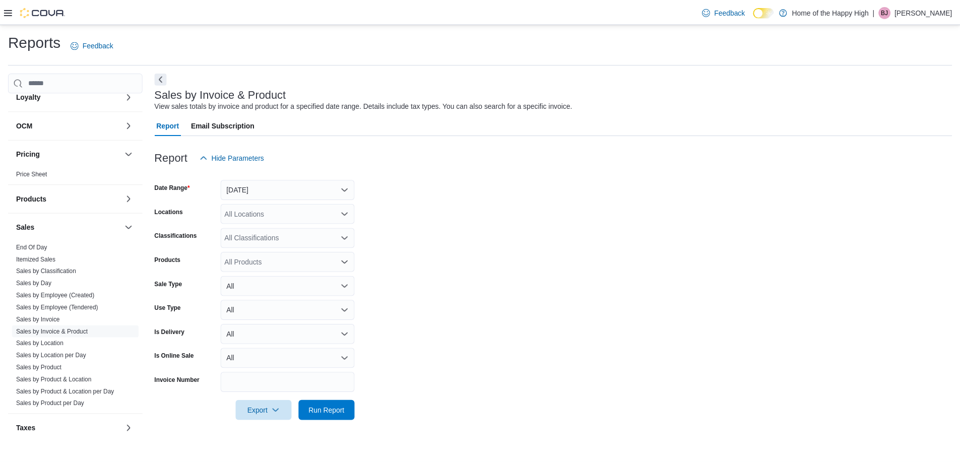
scroll to position [447, 0]
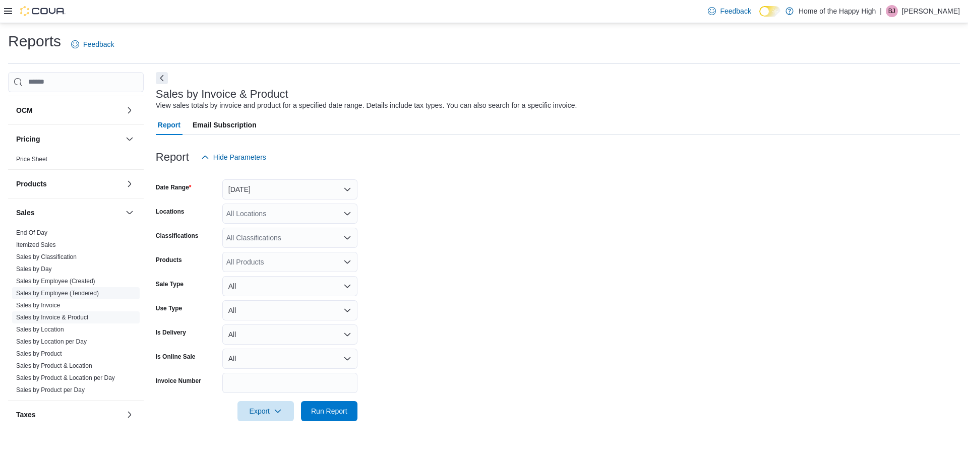
click at [74, 296] on link "Sales by Employee (Tendered)" at bounding box center [57, 293] width 83 height 7
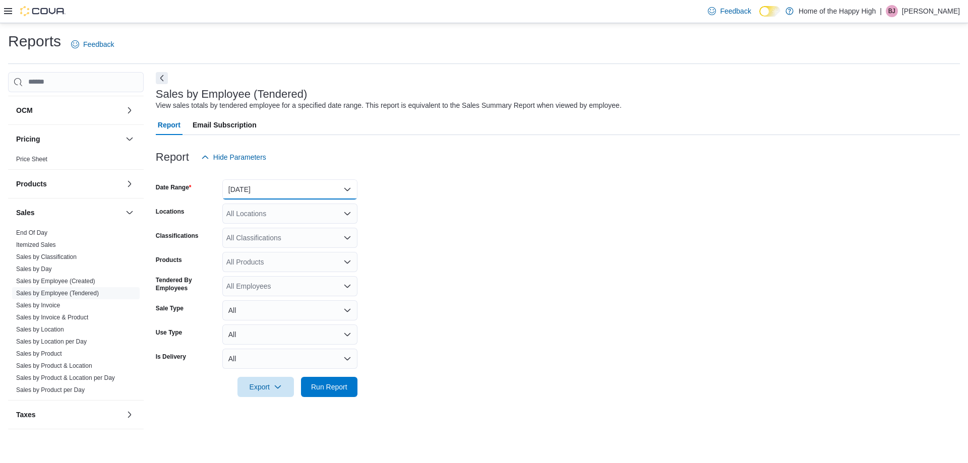
click at [265, 185] on button "[DATE]" at bounding box center [289, 189] width 135 height 20
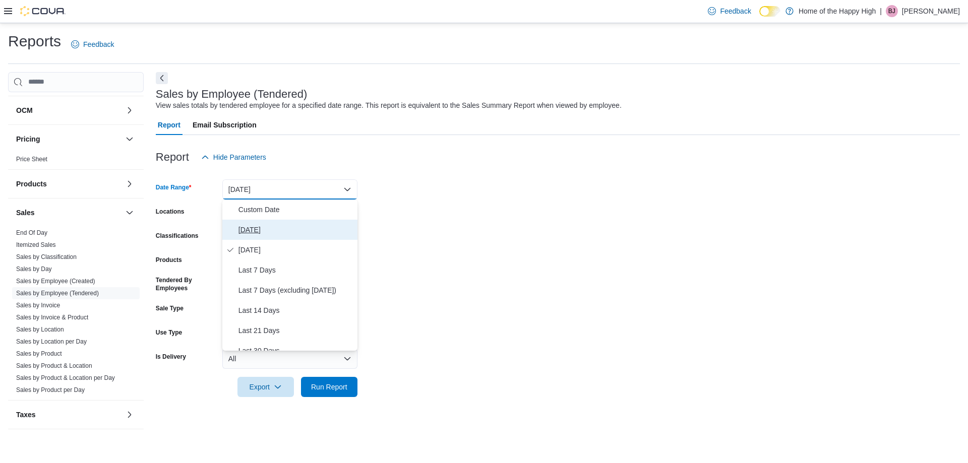
click at [252, 229] on span "[DATE]" at bounding box center [295, 230] width 115 height 12
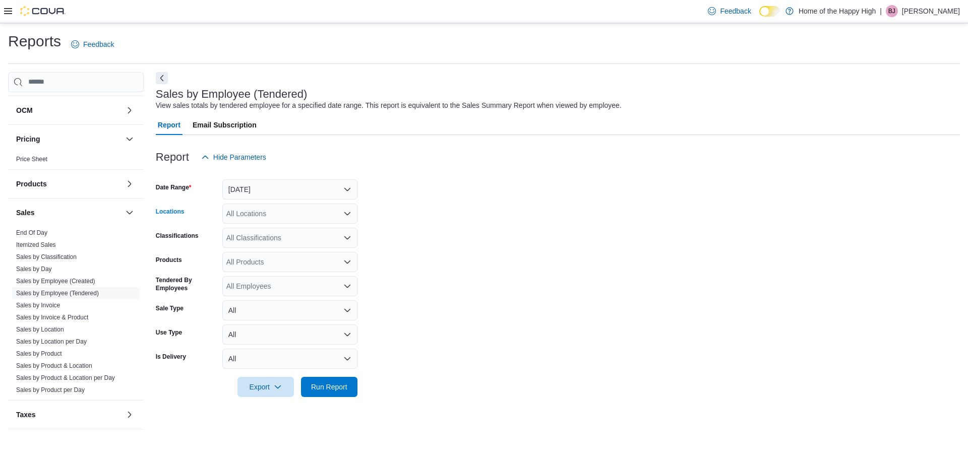
click at [259, 213] on div "All Locations" at bounding box center [289, 214] width 135 height 20
type input "**"
click at [273, 231] on span "Whitecourt - Power Centre - Fire & Flower" at bounding box center [330, 231] width 132 height 10
click at [339, 390] on span "Run Report" at bounding box center [329, 387] width 36 height 10
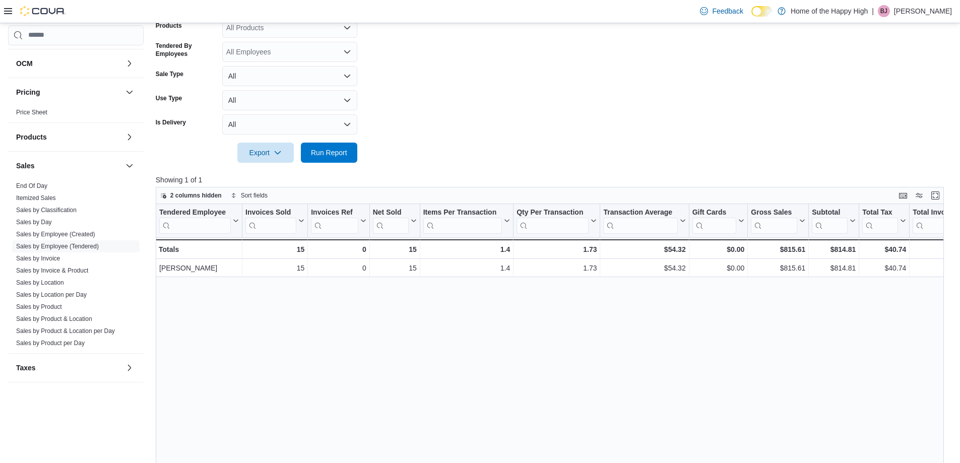
scroll to position [252, 0]
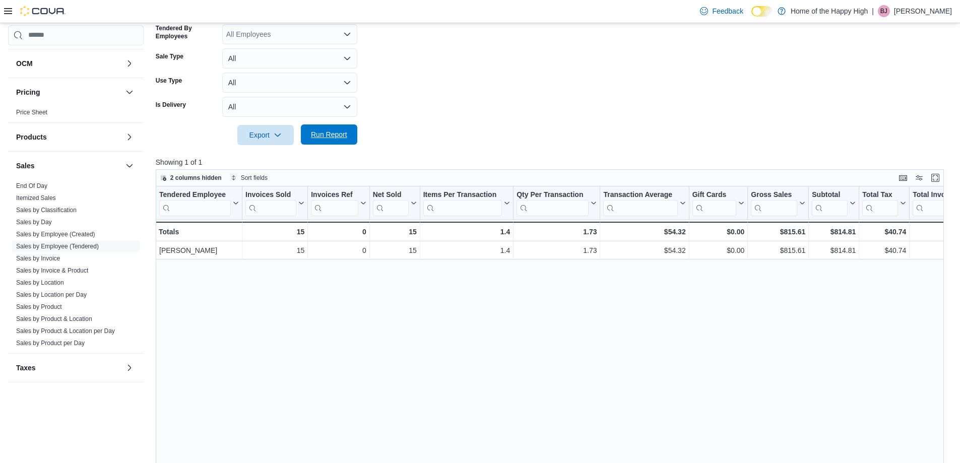
click at [325, 134] on span "Run Report" at bounding box center [329, 135] width 36 height 10
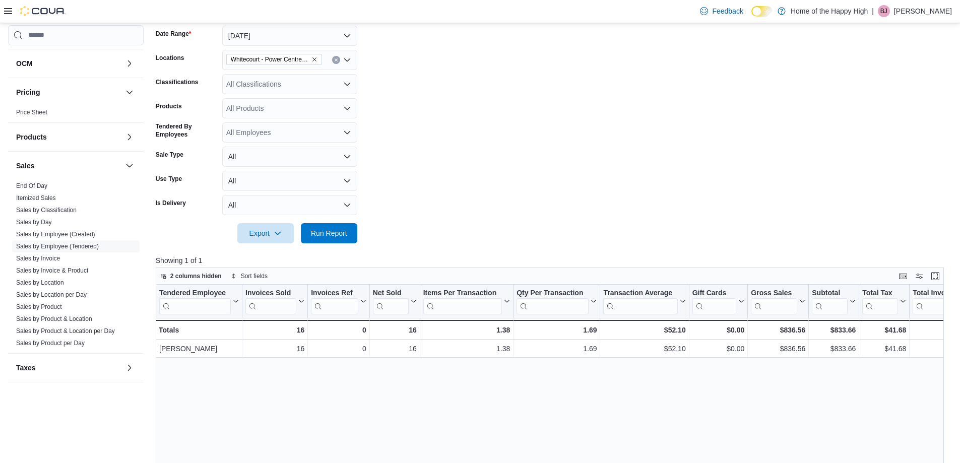
scroll to position [50, 0]
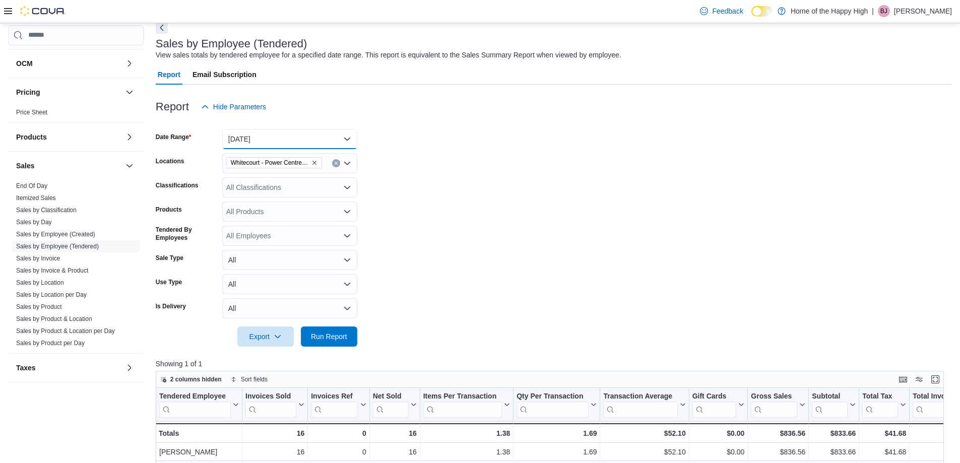
click at [312, 134] on button "[DATE]" at bounding box center [289, 139] width 135 height 20
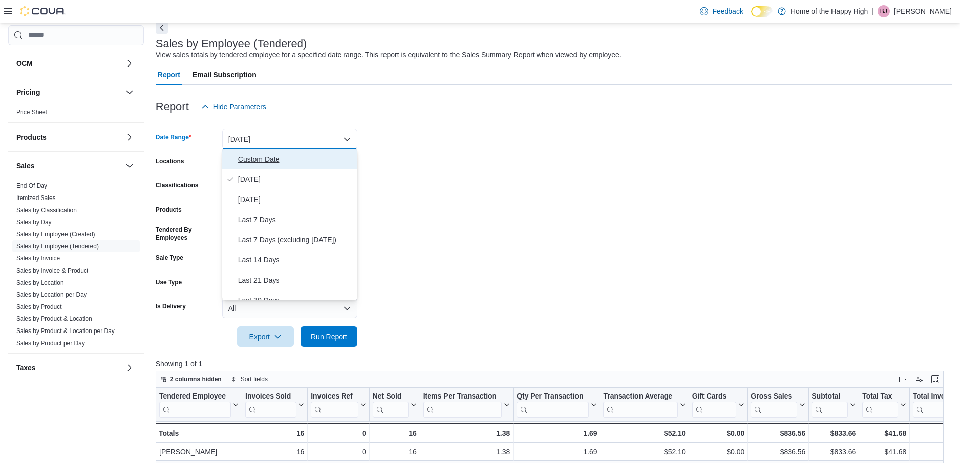
click at [240, 166] on button "Custom Date" at bounding box center [289, 159] width 135 height 20
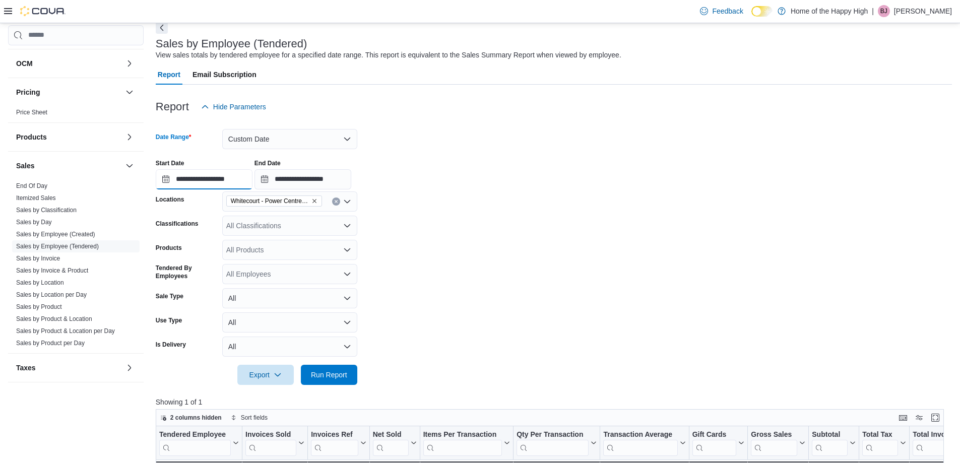
click at [198, 188] on input "**********" at bounding box center [204, 179] width 97 height 20
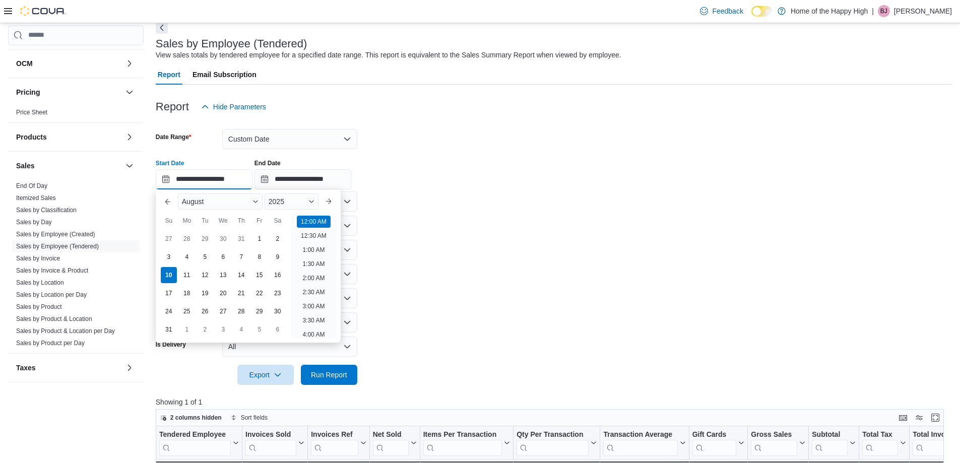
scroll to position [31, 0]
click at [173, 260] on div "3" at bounding box center [169, 257] width 18 height 18
type input "**********"
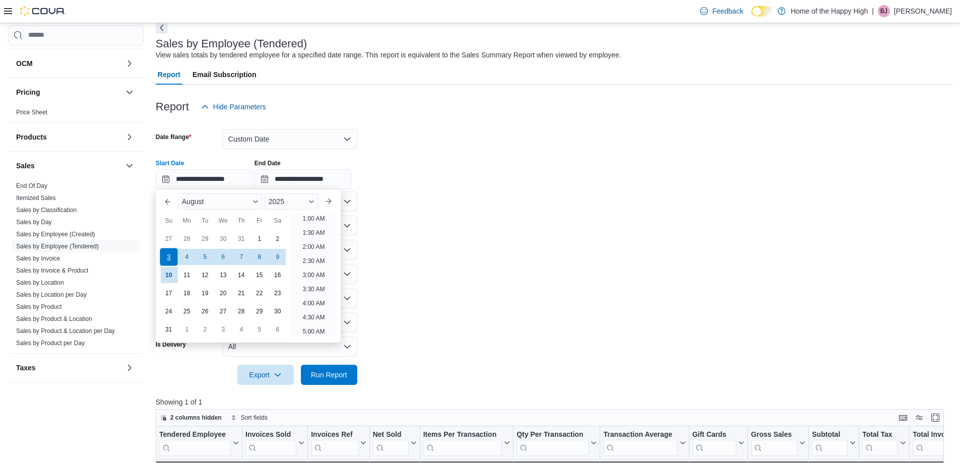
scroll to position [2, 0]
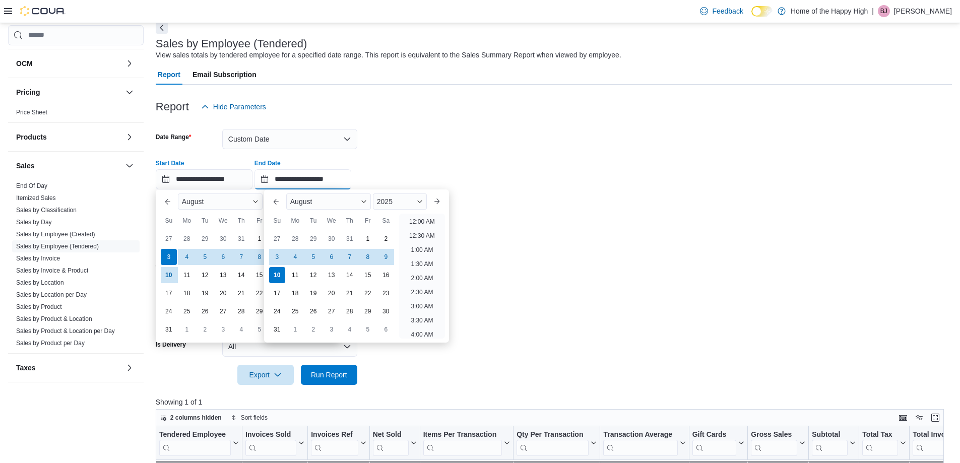
click at [307, 172] on input "**********" at bounding box center [303, 179] width 97 height 20
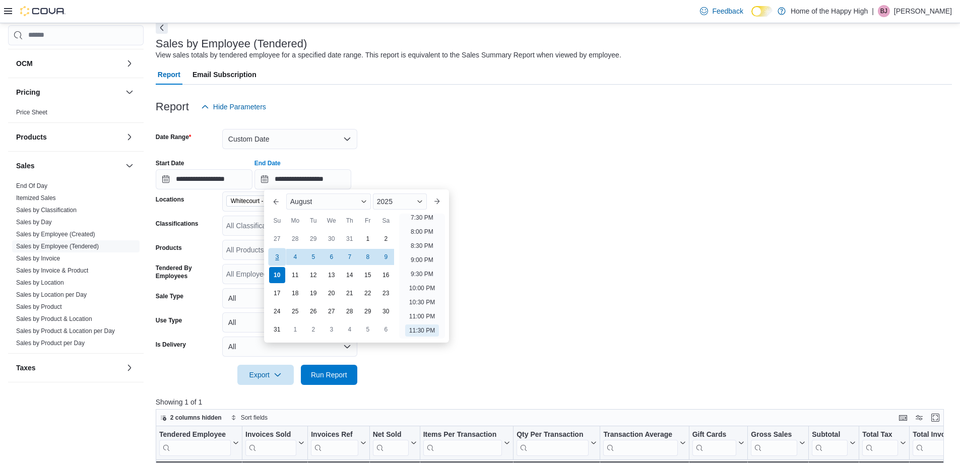
click at [273, 258] on div "3" at bounding box center [277, 257] width 18 height 18
type input "**********"
drag, startPoint x: 638, startPoint y: 264, endPoint x: 405, endPoint y: 443, distance: 294.1
click at [639, 264] on form "**********" at bounding box center [554, 251] width 796 height 268
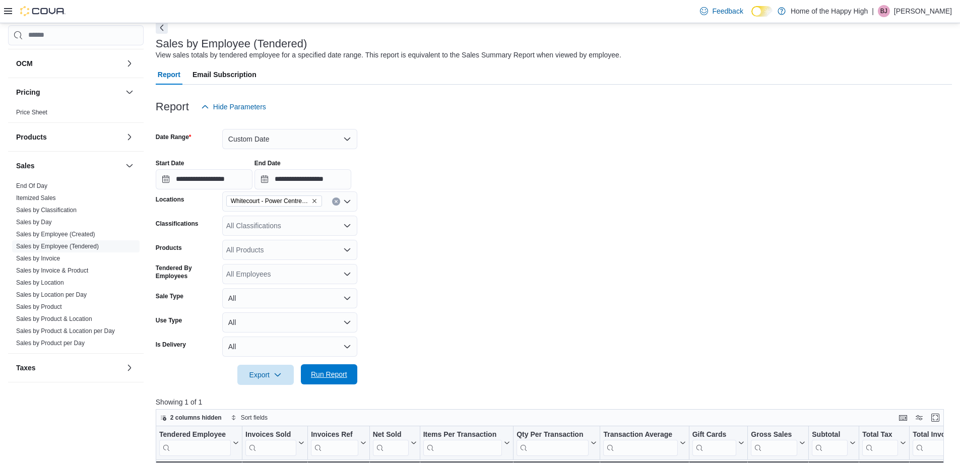
click at [327, 375] on span "Run Report" at bounding box center [329, 374] width 36 height 10
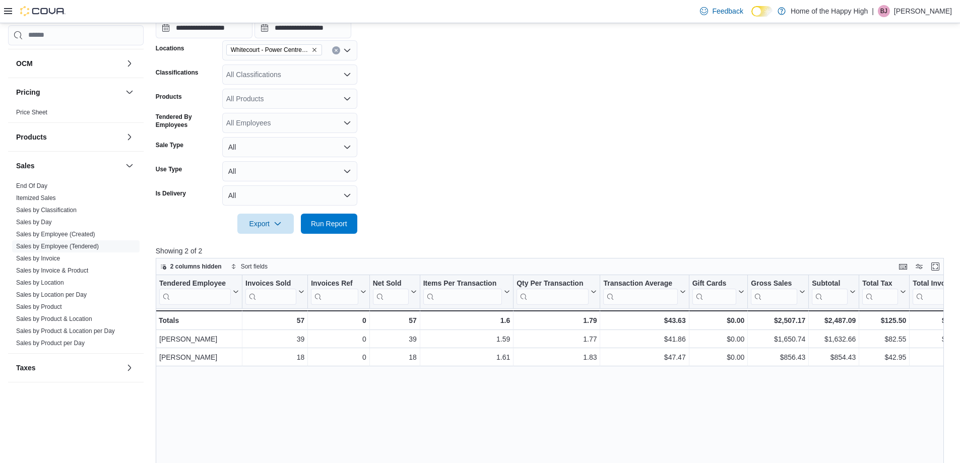
scroll to position [50, 0]
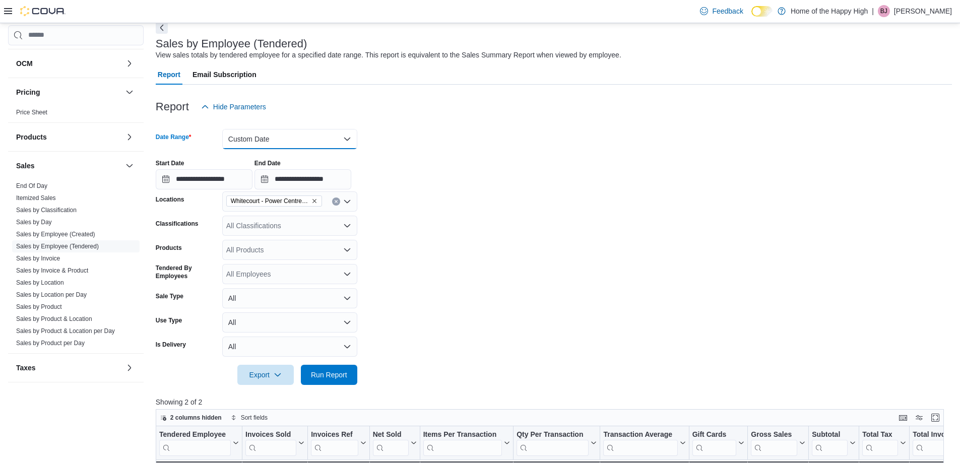
click at [290, 139] on button "Custom Date" at bounding box center [289, 139] width 135 height 20
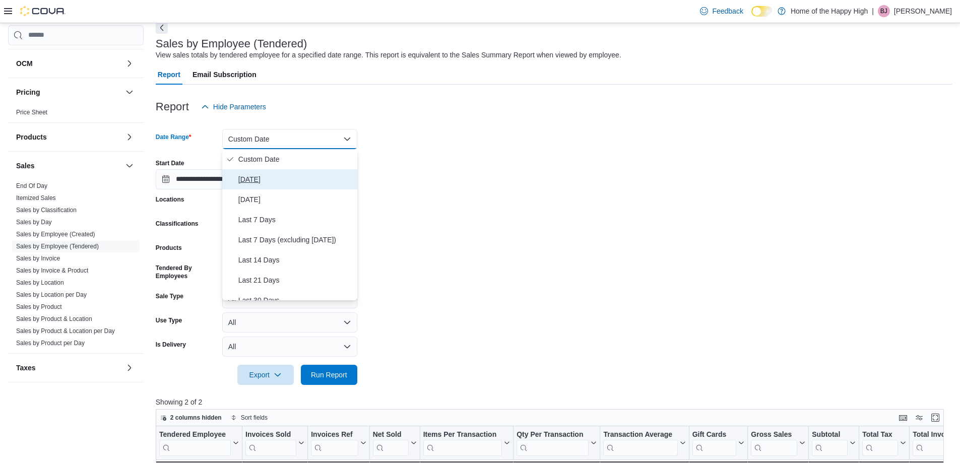
click at [266, 179] on span "[DATE]" at bounding box center [295, 179] width 115 height 12
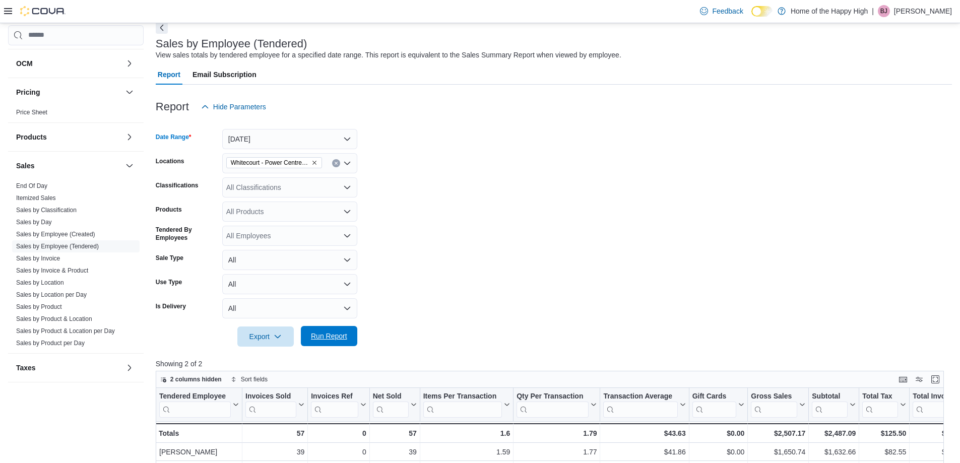
click at [340, 327] on span "Run Report" at bounding box center [329, 336] width 44 height 20
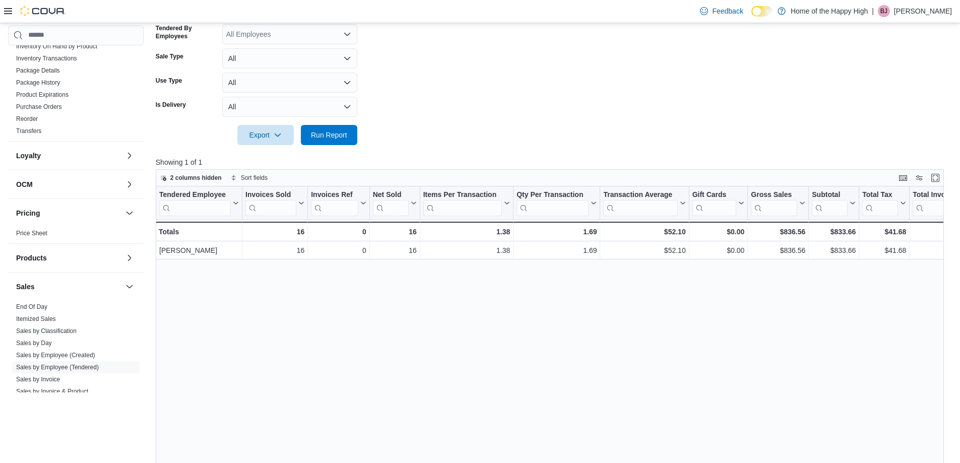
scroll to position [245, 0]
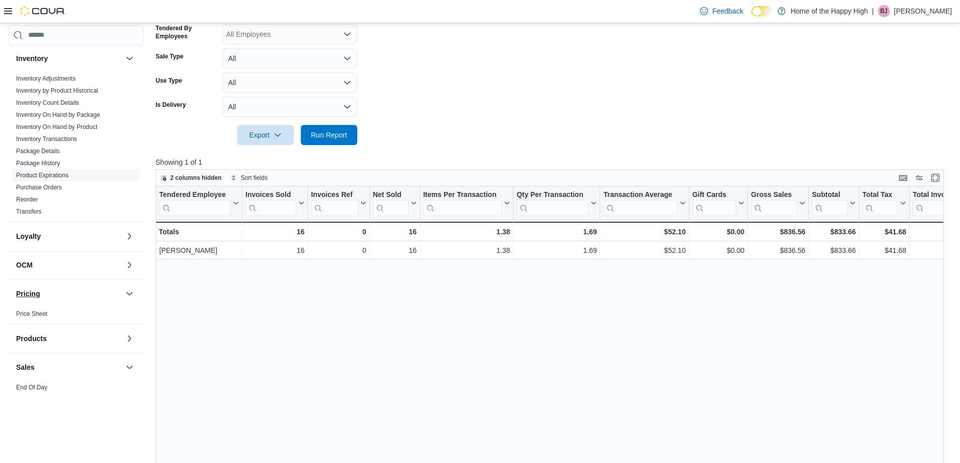
click at [42, 289] on button "Pricing" at bounding box center [68, 294] width 105 height 10
click at [322, 145] on div "Export Run Report" at bounding box center [257, 135] width 202 height 20
click at [335, 136] on span "Run Report" at bounding box center [329, 135] width 36 height 10
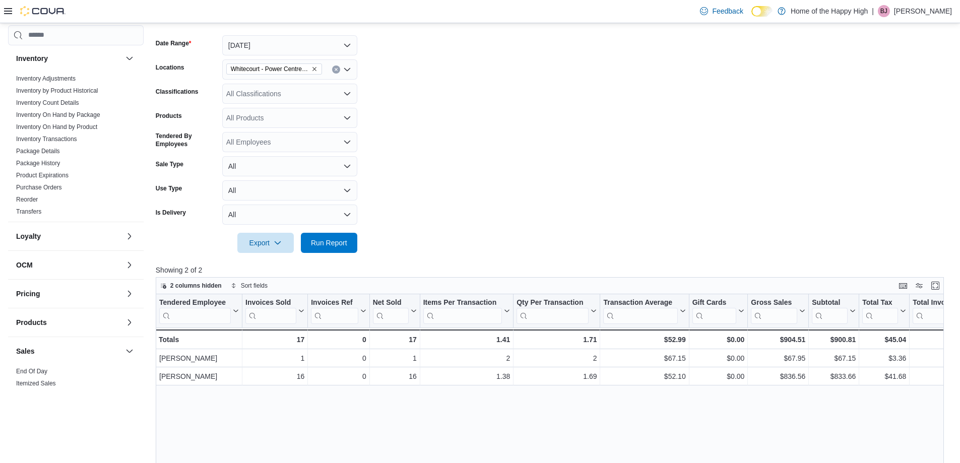
scroll to position [151, 0]
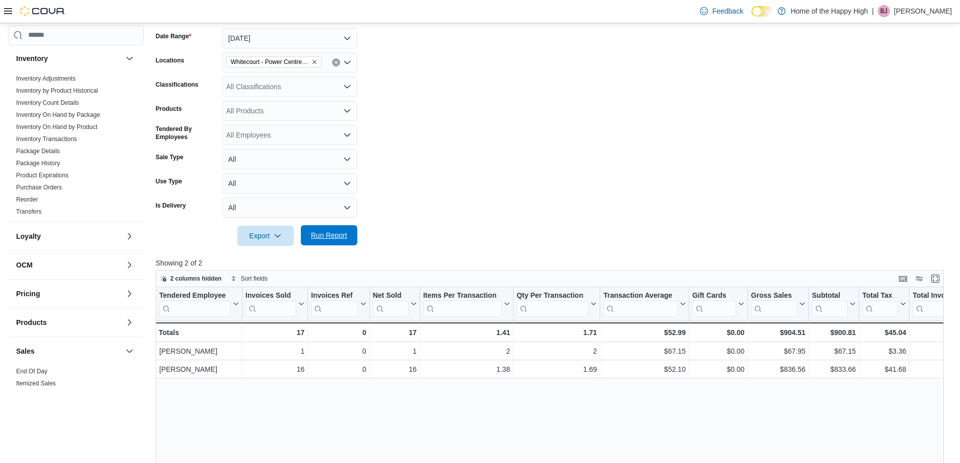
click at [334, 236] on span "Run Report" at bounding box center [329, 235] width 36 height 10
